Goal: Task Accomplishment & Management: Manage account settings

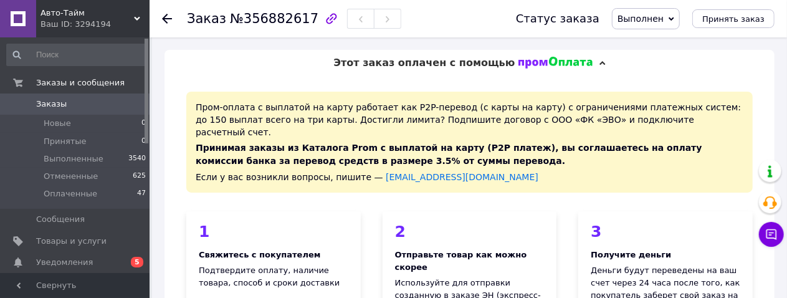
scroll to position [585, 0]
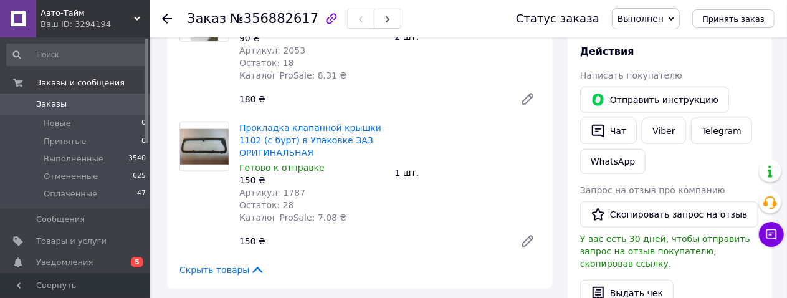
click at [52, 100] on span "Заказы" at bounding box center [51, 103] width 31 height 11
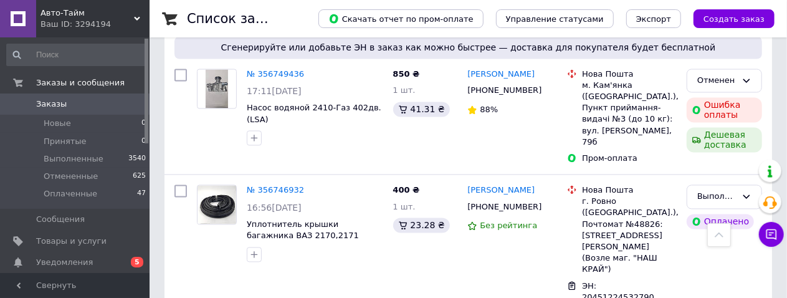
scroll to position [1246, 0]
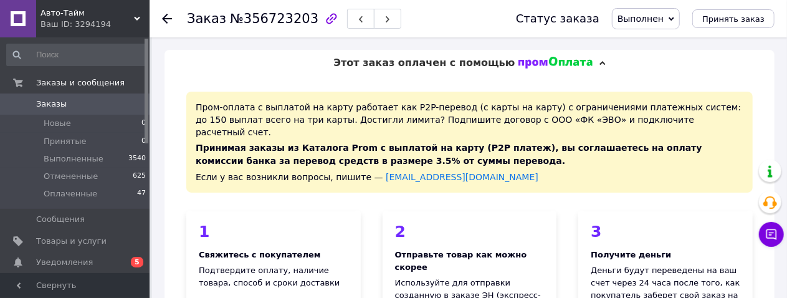
click at [56, 104] on span "Заказы" at bounding box center [51, 103] width 31 height 11
